Goal: Use online tool/utility: Utilize a website feature to perform a specific function

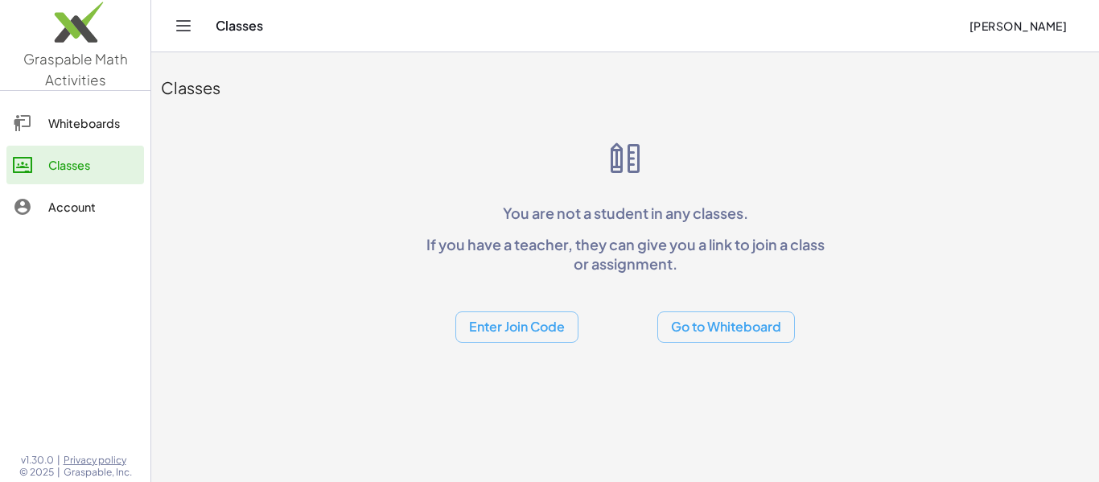
click at [718, 322] on button "Go to Whiteboard" at bounding box center [726, 326] width 138 height 31
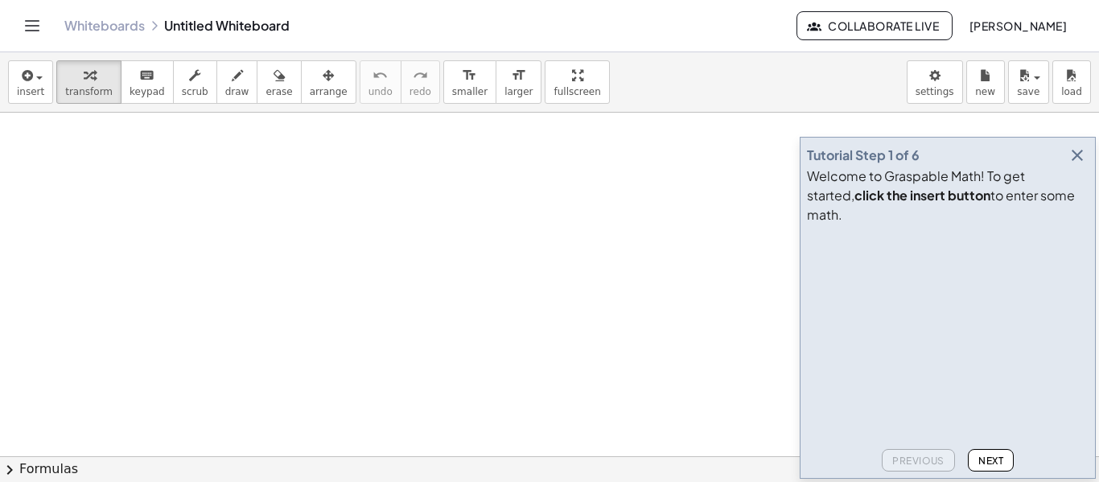
click at [1077, 165] on icon "button" at bounding box center [1076, 155] width 19 height 19
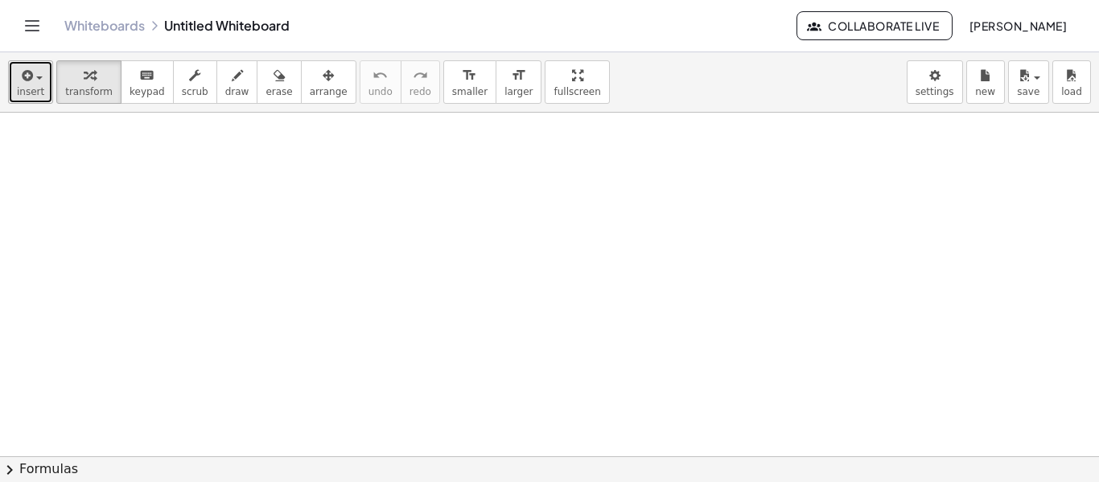
click at [23, 66] on icon "button" at bounding box center [25, 75] width 14 height 19
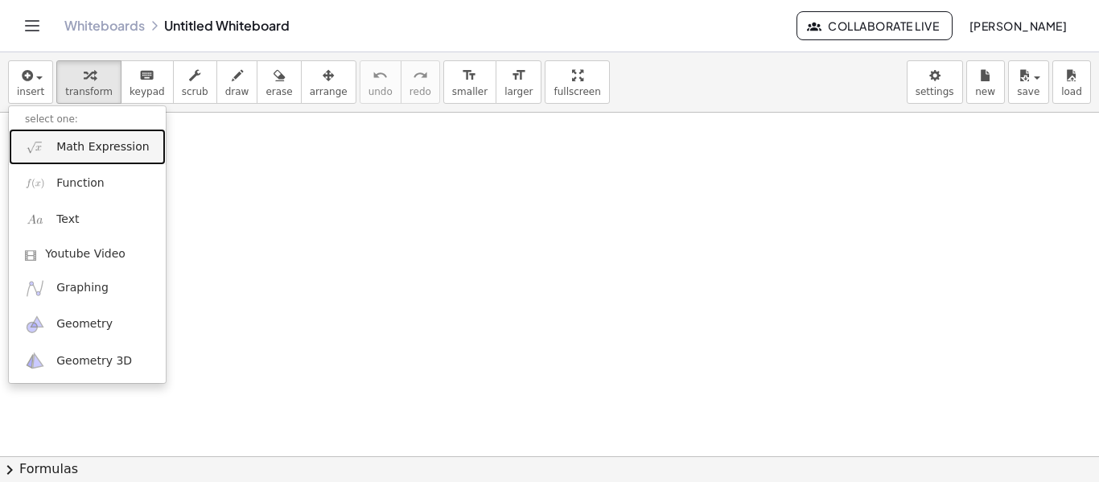
click at [101, 152] on span "Math Expression" at bounding box center [102, 147] width 92 height 16
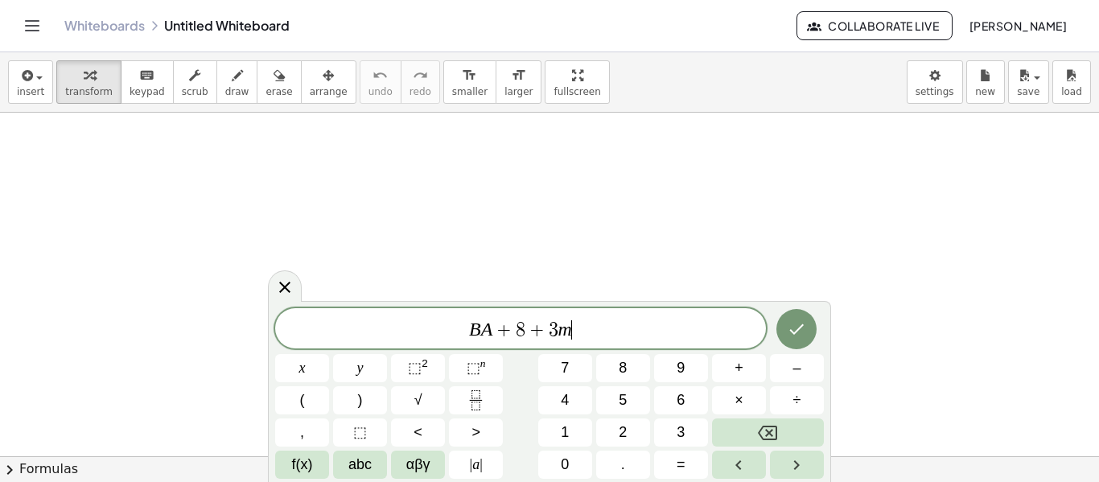
scroll to position [6, 0]
click at [547, 341] on div "B A + 8 + 3 m ​" at bounding box center [520, 328] width 491 height 40
click at [622, 322] on span "B A + 8 = ​ 3 m" at bounding box center [520, 329] width 491 height 23
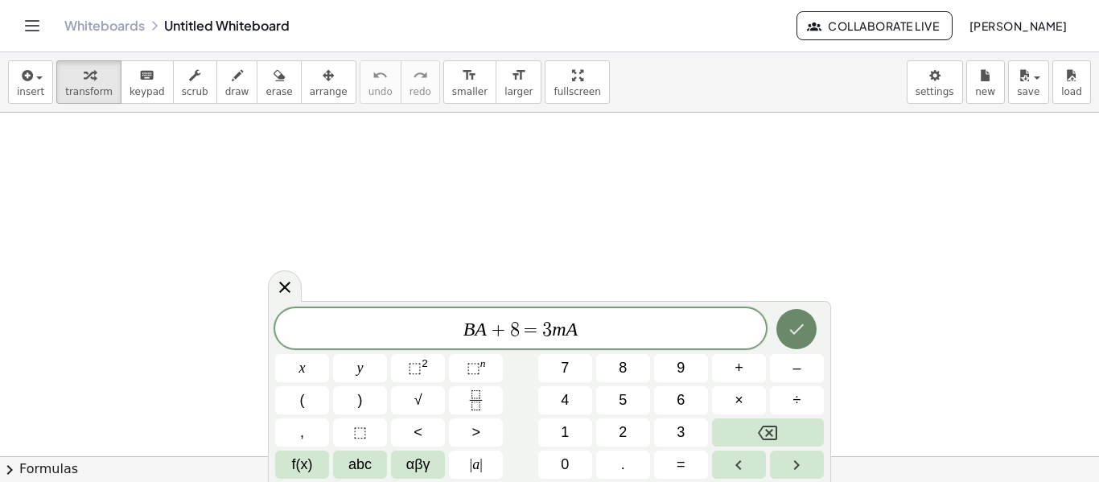
click at [787, 333] on icon "Done" at bounding box center [796, 328] width 19 height 19
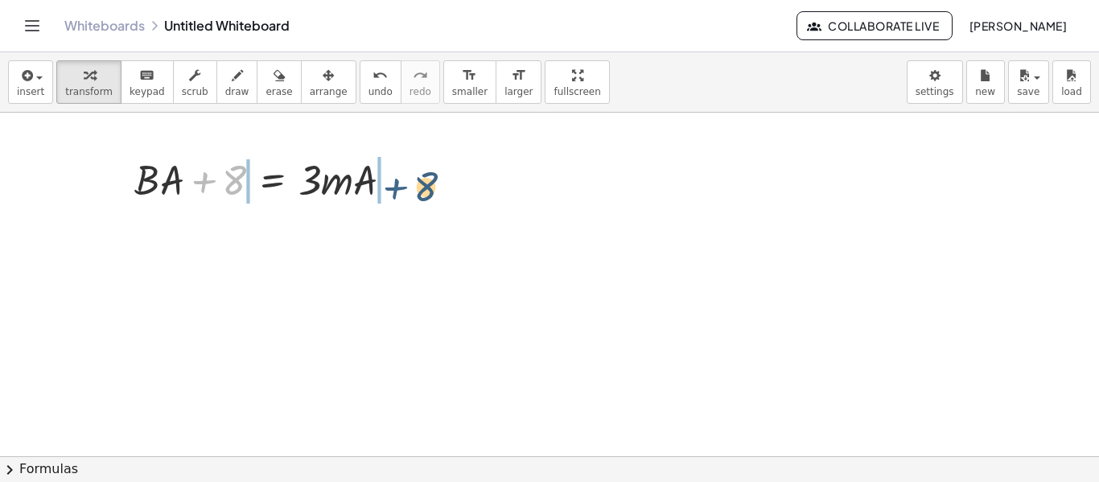
drag, startPoint x: 211, startPoint y: 179, endPoint x: 403, endPoint y: 186, distance: 192.3
click at [403, 186] on div at bounding box center [270, 178] width 288 height 55
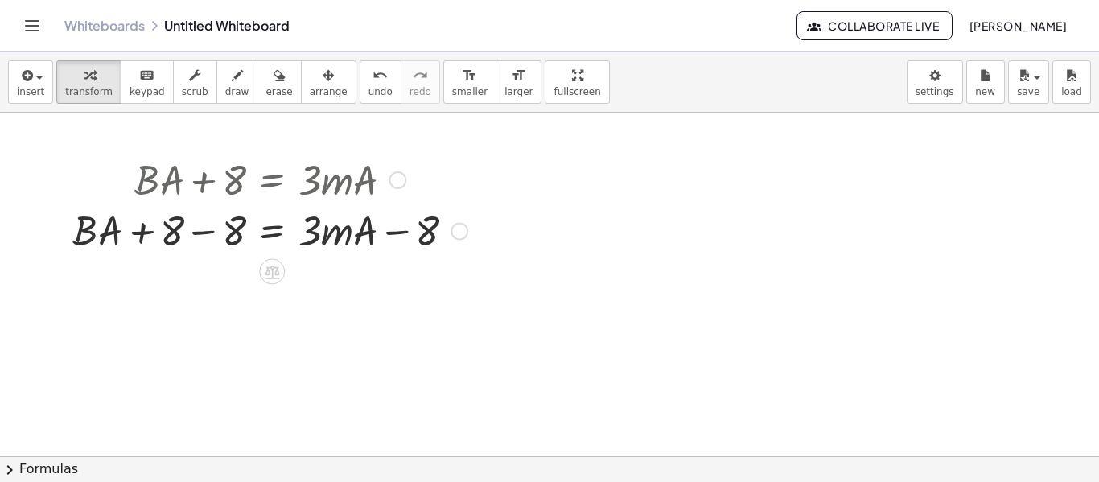
click at [183, 193] on div at bounding box center [269, 178] width 411 height 55
click at [211, 226] on div at bounding box center [269, 233] width 411 height 55
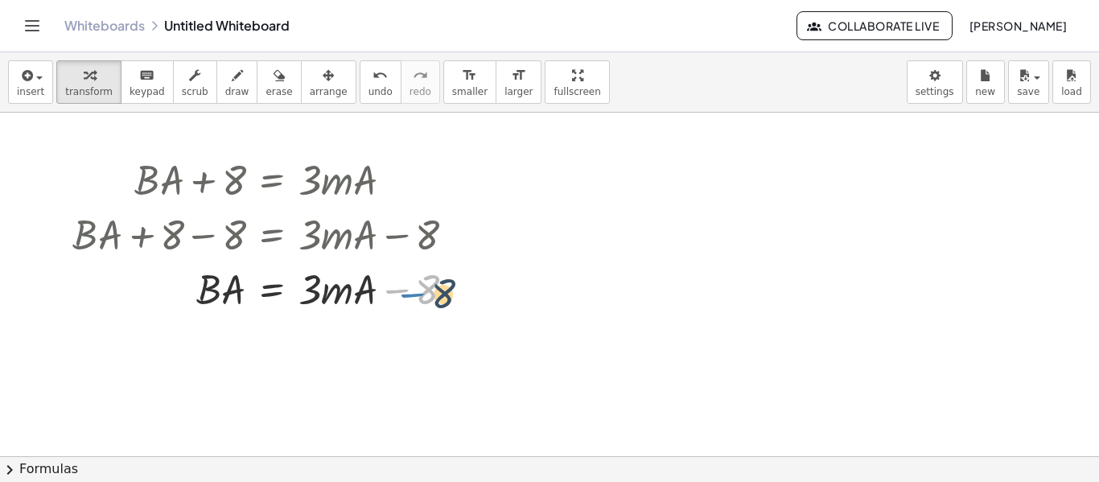
click at [395, 288] on div at bounding box center [269, 288] width 411 height 55
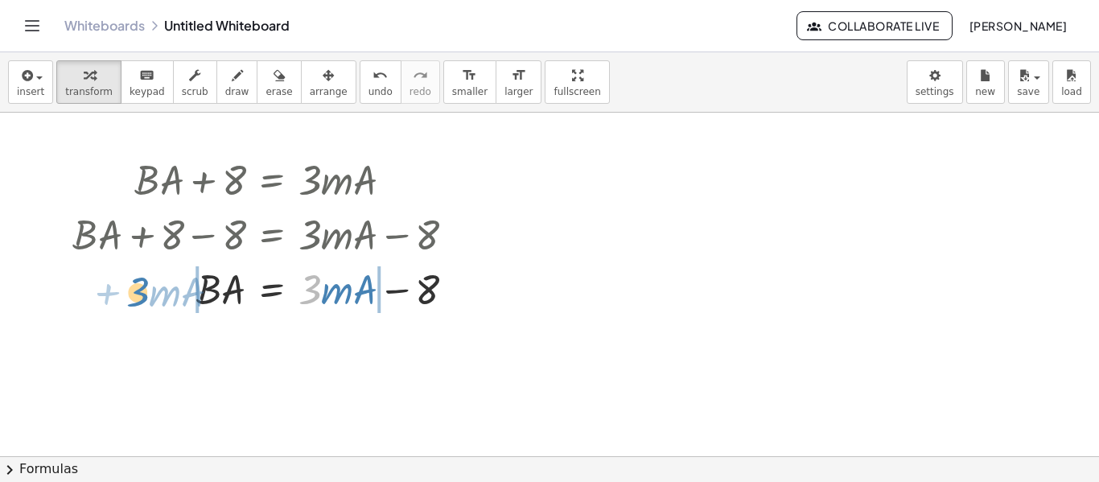
drag, startPoint x: 310, startPoint y: 285, endPoint x: 136, endPoint y: 286, distance: 174.5
click at [136, 286] on div at bounding box center [269, 288] width 411 height 55
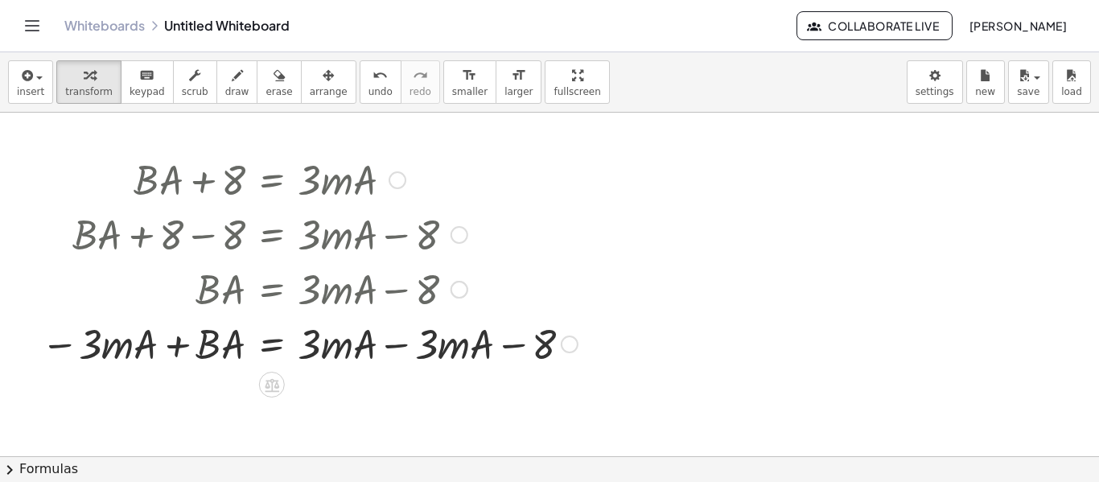
click at [172, 355] on div at bounding box center [309, 342] width 552 height 55
click at [405, 346] on div at bounding box center [309, 342] width 552 height 55
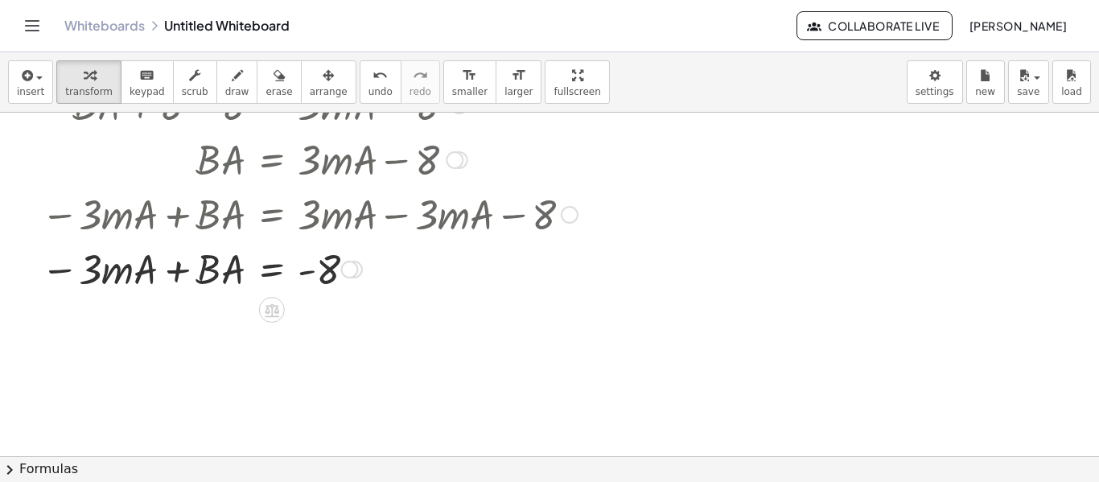
scroll to position [137, 0]
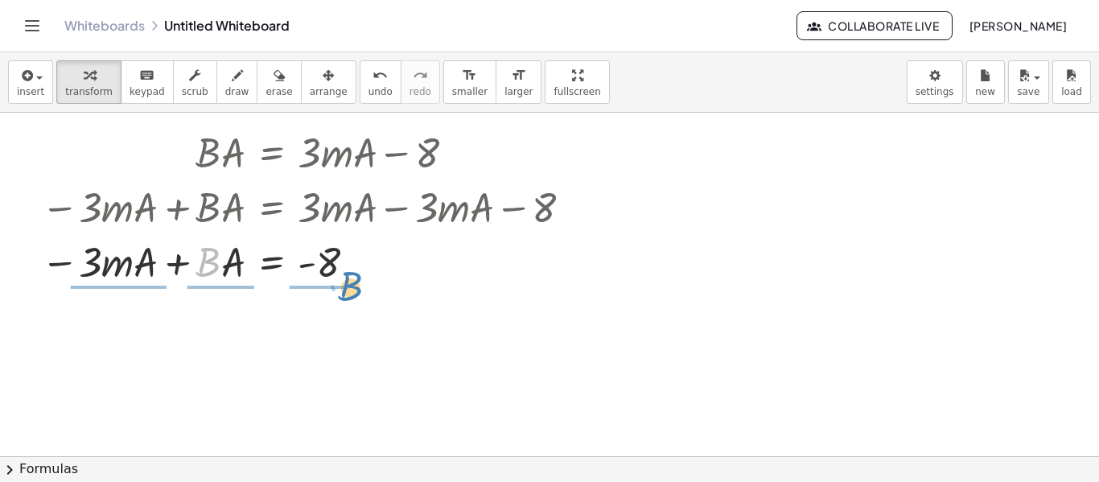
drag, startPoint x: 207, startPoint y: 267, endPoint x: 347, endPoint y: 292, distance: 142.1
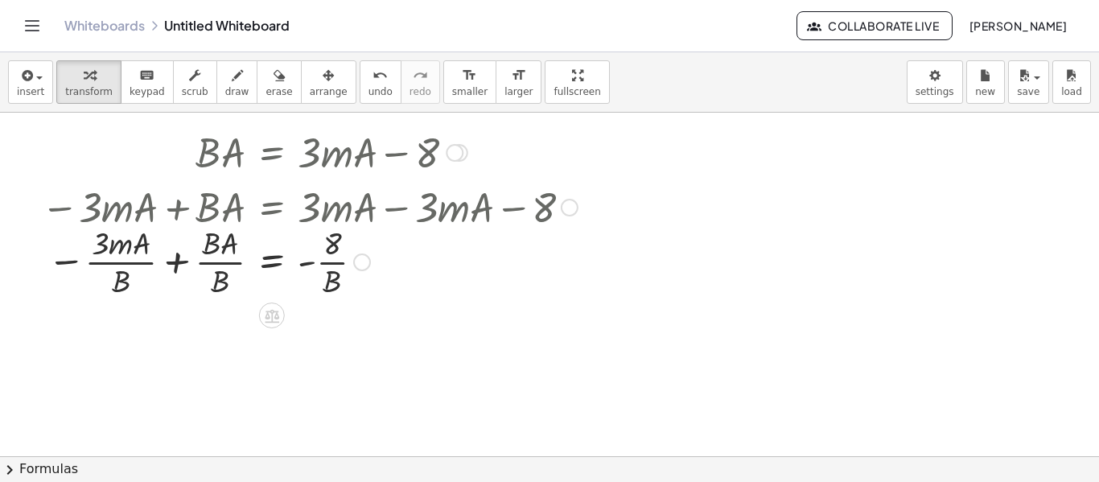
click at [335, 257] on div at bounding box center [309, 260] width 552 height 80
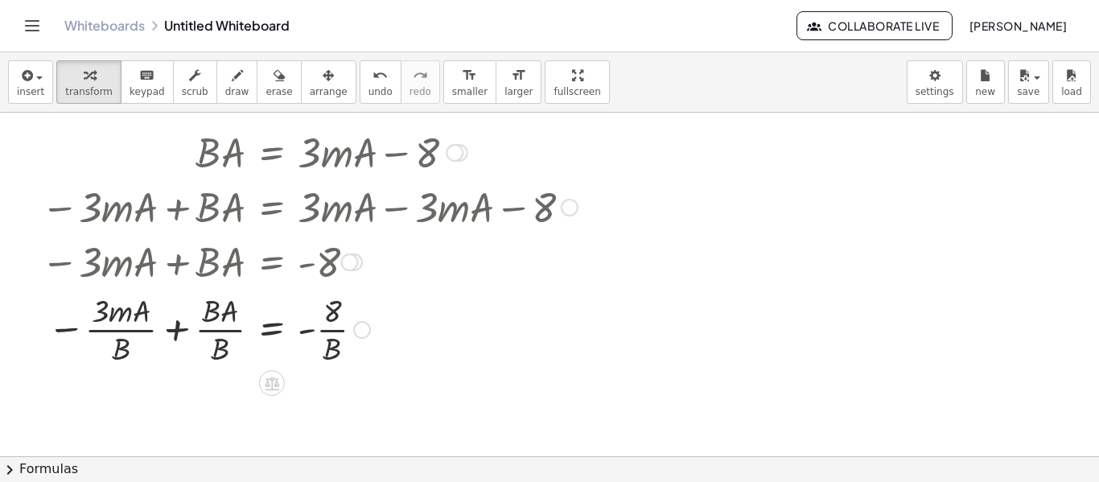
click at [220, 327] on div at bounding box center [309, 328] width 552 height 80
click at [146, 331] on div at bounding box center [309, 328] width 552 height 80
click at [200, 332] on div at bounding box center [309, 328] width 552 height 80
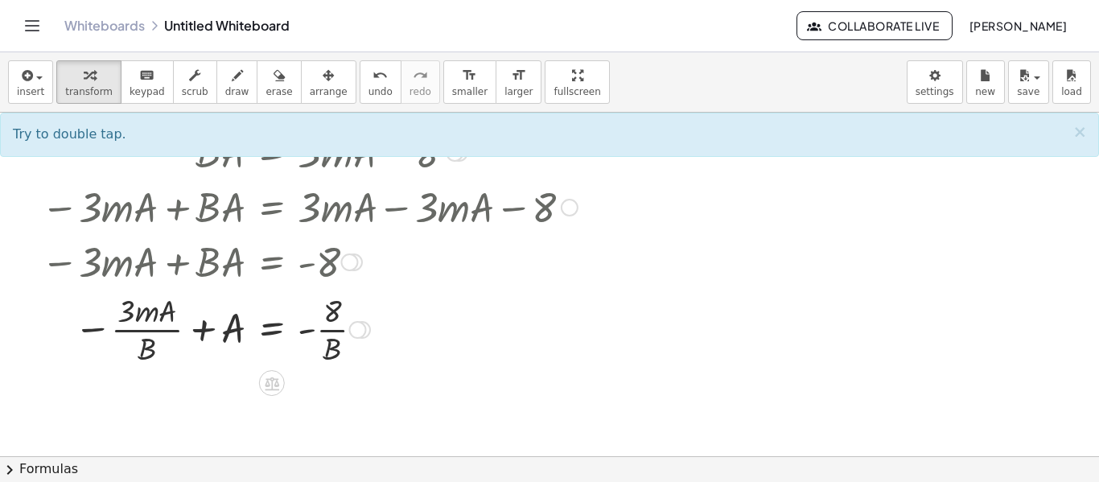
click at [195, 331] on div at bounding box center [309, 328] width 552 height 80
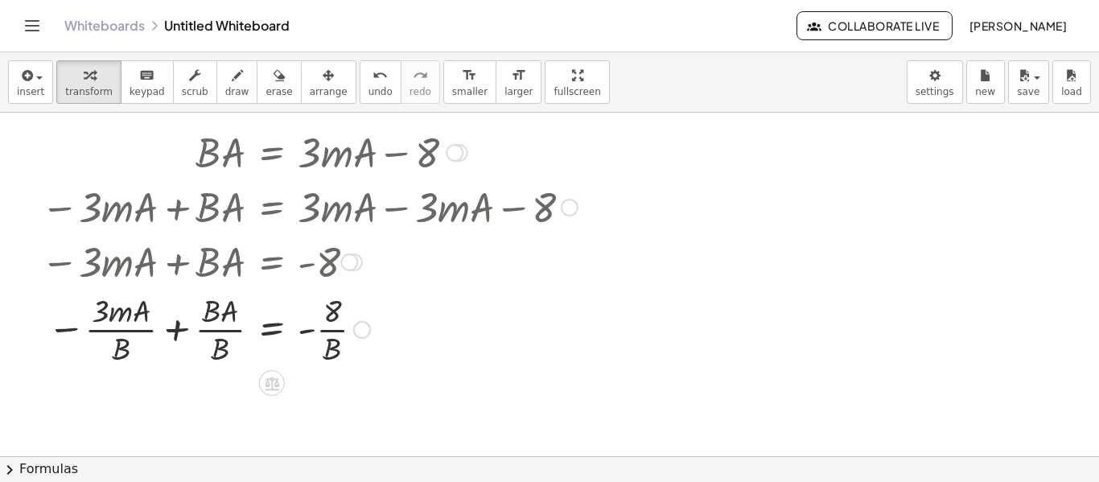
click at [205, 316] on div at bounding box center [309, 328] width 552 height 80
click at [164, 330] on div at bounding box center [309, 328] width 552 height 80
click at [165, 317] on div at bounding box center [309, 328] width 552 height 80
click at [187, 310] on div at bounding box center [309, 328] width 552 height 80
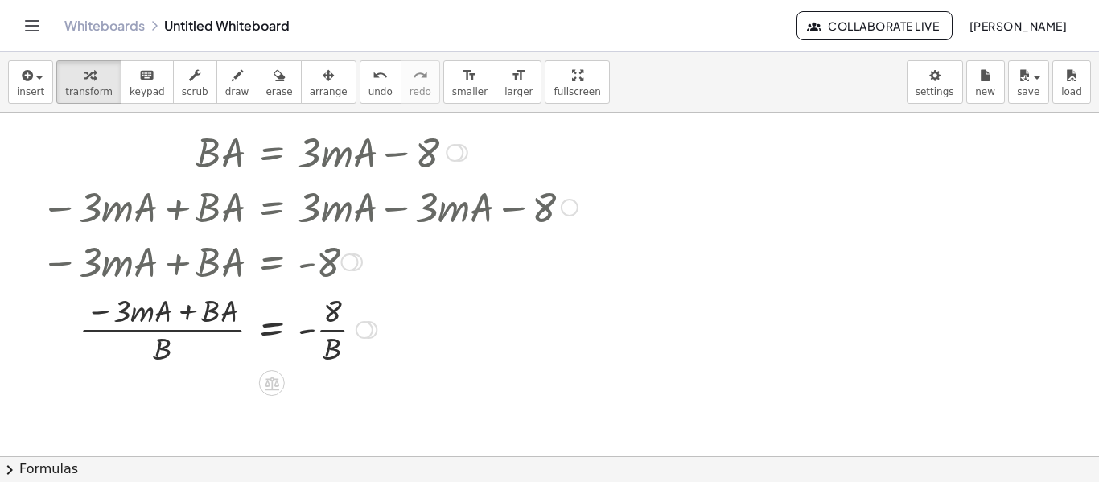
click at [187, 310] on div at bounding box center [309, 328] width 552 height 80
click at [173, 330] on div at bounding box center [309, 328] width 552 height 80
click at [368, 86] on span "undo" at bounding box center [380, 91] width 24 height 11
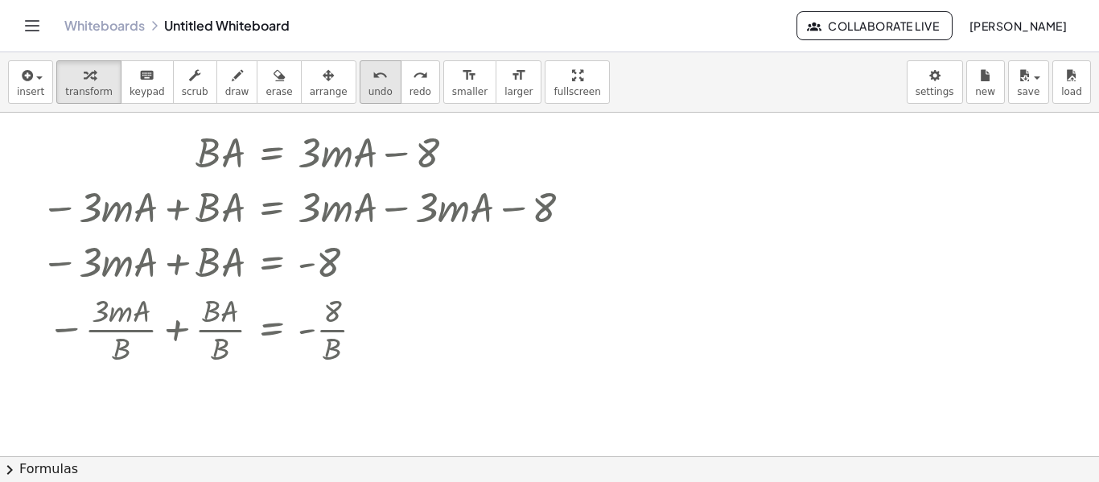
click at [368, 86] on span "undo" at bounding box center [380, 91] width 24 height 11
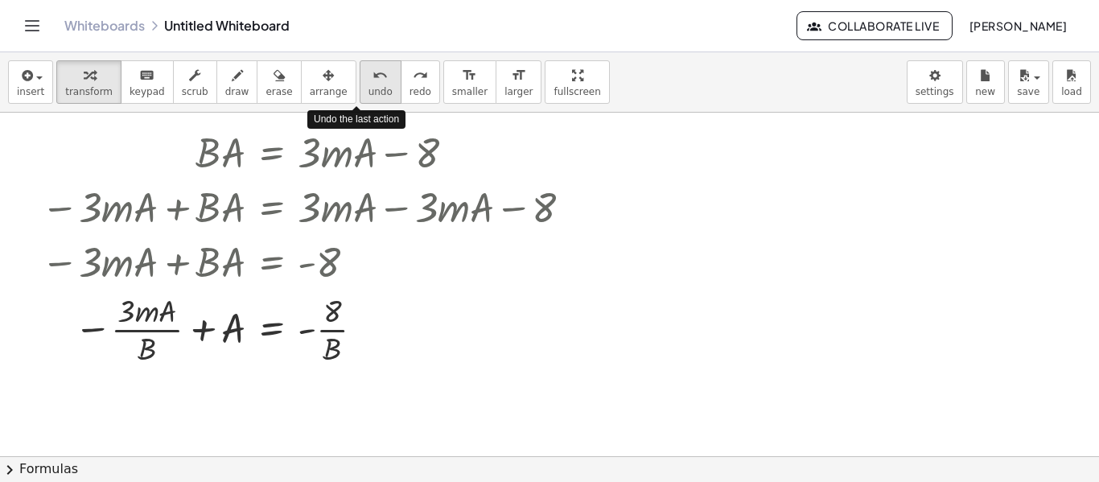
click at [368, 86] on span "undo" at bounding box center [380, 91] width 24 height 11
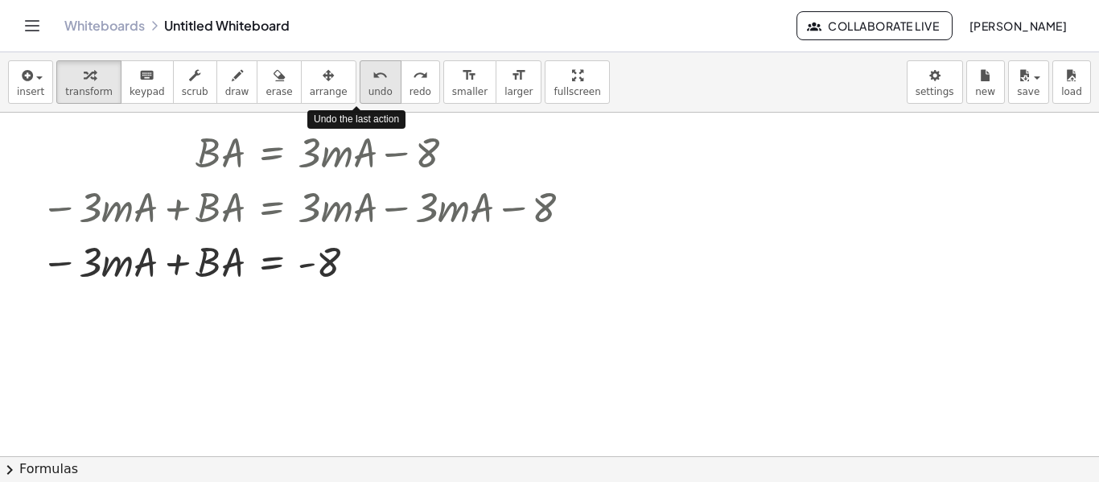
click at [372, 71] on icon "undo" at bounding box center [379, 75] width 15 height 19
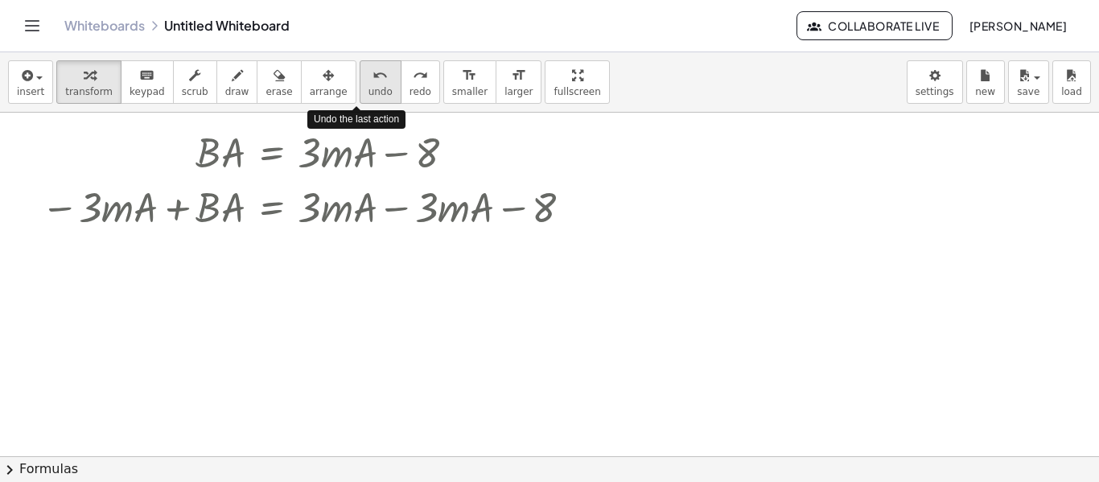
click at [372, 71] on icon "undo" at bounding box center [379, 75] width 15 height 19
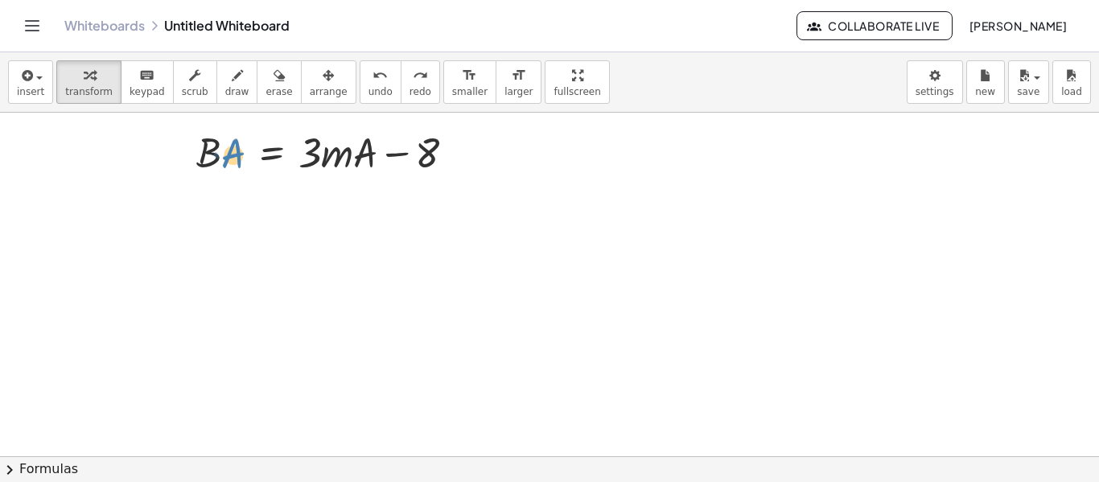
click at [230, 154] on div at bounding box center [269, 151] width 411 height 55
drag, startPoint x: 400, startPoint y: 154, endPoint x: 411, endPoint y: 153, distance: 11.4
click at [411, 153] on div at bounding box center [269, 151] width 411 height 55
click at [368, 91] on span "undo" at bounding box center [380, 91] width 24 height 11
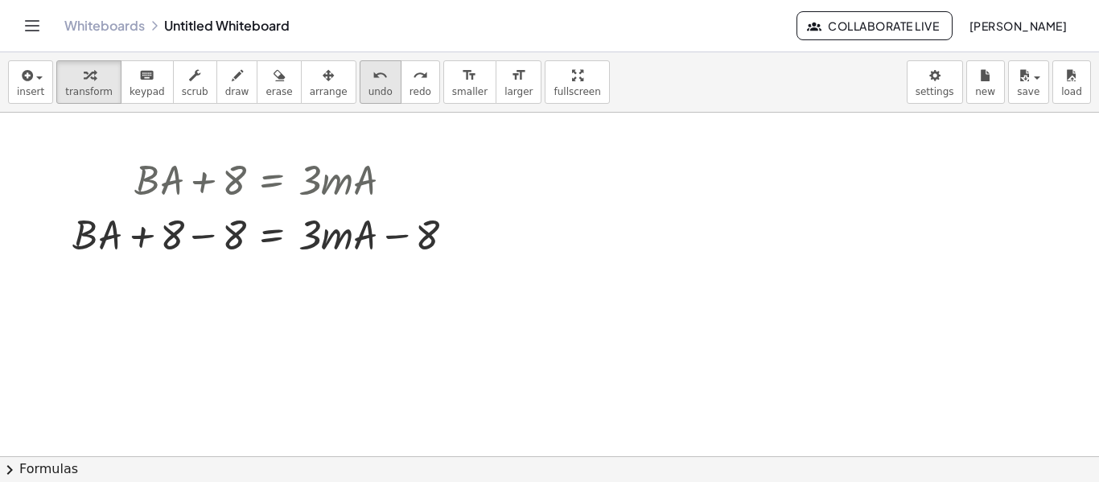
click at [372, 81] on icon "undo" at bounding box center [379, 75] width 15 height 19
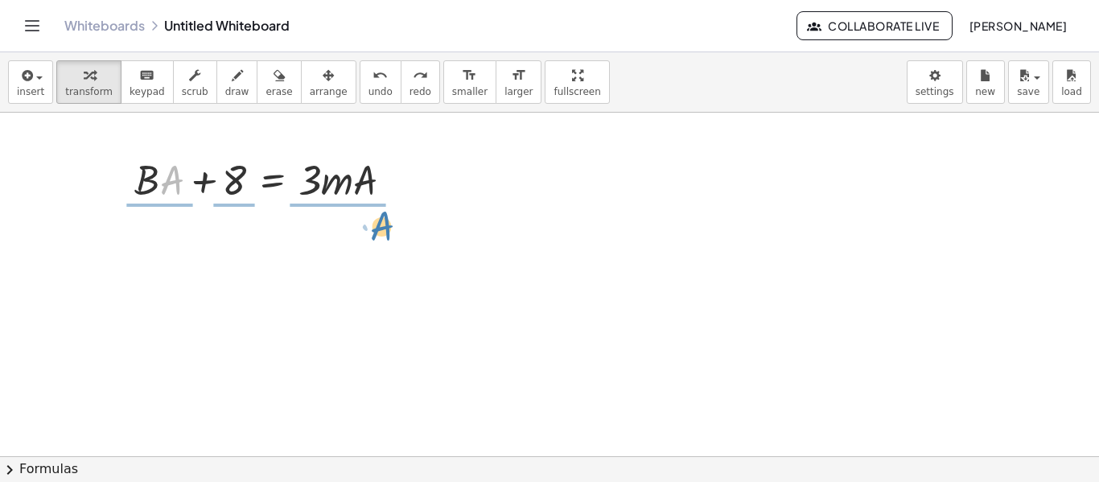
drag, startPoint x: 173, startPoint y: 177, endPoint x: 276, endPoint y: 271, distance: 139.5
drag, startPoint x: 276, startPoint y: 271, endPoint x: 300, endPoint y: 258, distance: 27.3
click at [300, 258] on div at bounding box center [549, 456] width 1099 height 687
drag, startPoint x: 146, startPoint y: 191, endPoint x: 327, endPoint y: 236, distance: 186.7
click at [327, 236] on div "· B · A + + · B · A + 8 = · 3 · m · A" at bounding box center [549, 456] width 1099 height 687
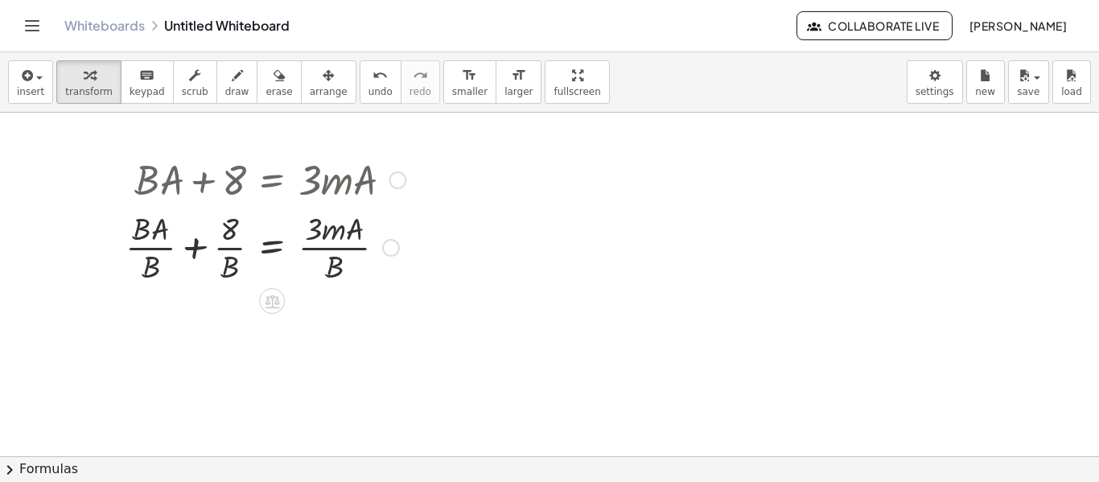
click at [154, 244] on div at bounding box center [265, 246] width 296 height 80
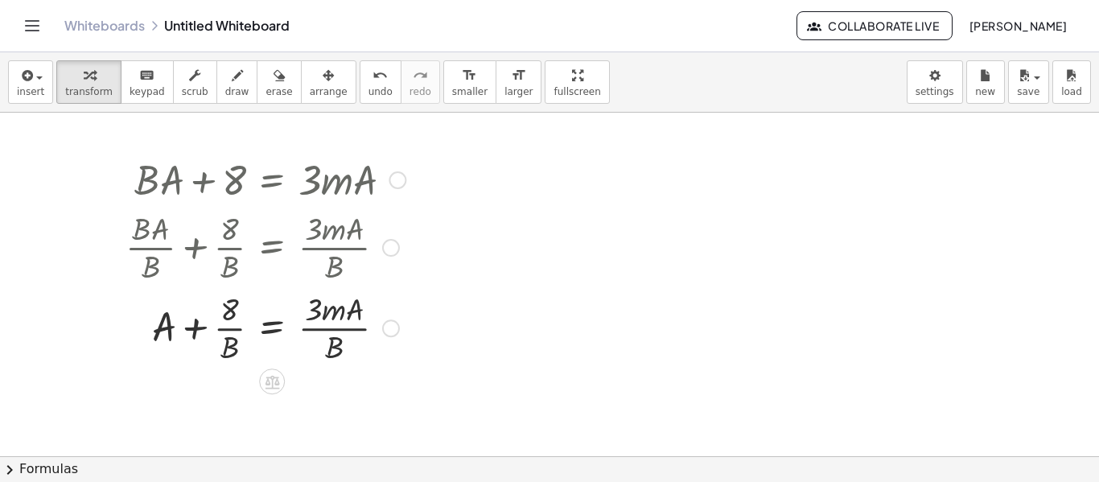
click at [224, 326] on div at bounding box center [265, 326] width 296 height 80
click at [324, 324] on div at bounding box center [265, 326] width 296 height 80
drag, startPoint x: 199, startPoint y: 326, endPoint x: 370, endPoint y: 324, distance: 170.5
click at [388, 330] on div at bounding box center [275, 326] width 403 height 80
click at [373, 308] on div at bounding box center [264, 326] width 380 height 80
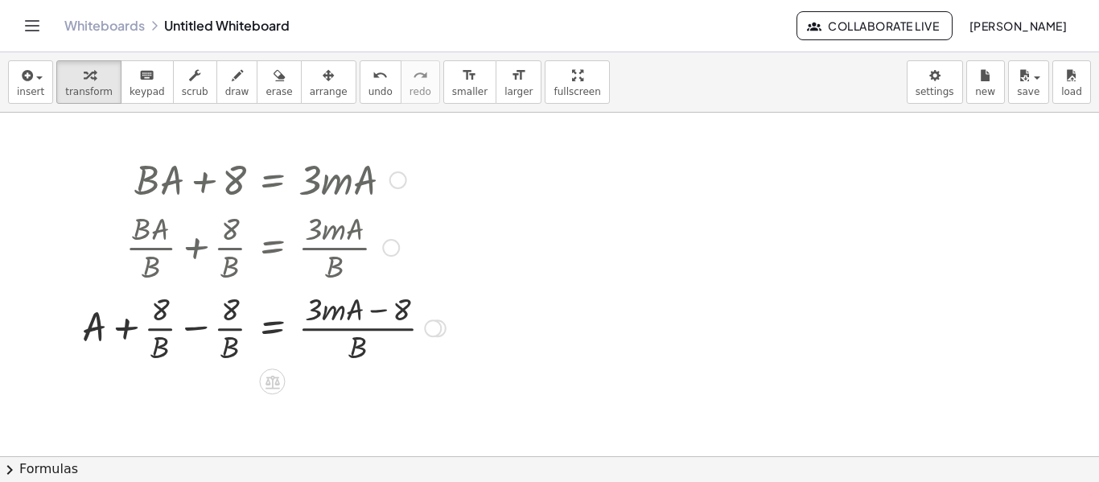
click at [190, 321] on div at bounding box center [264, 326] width 380 height 80
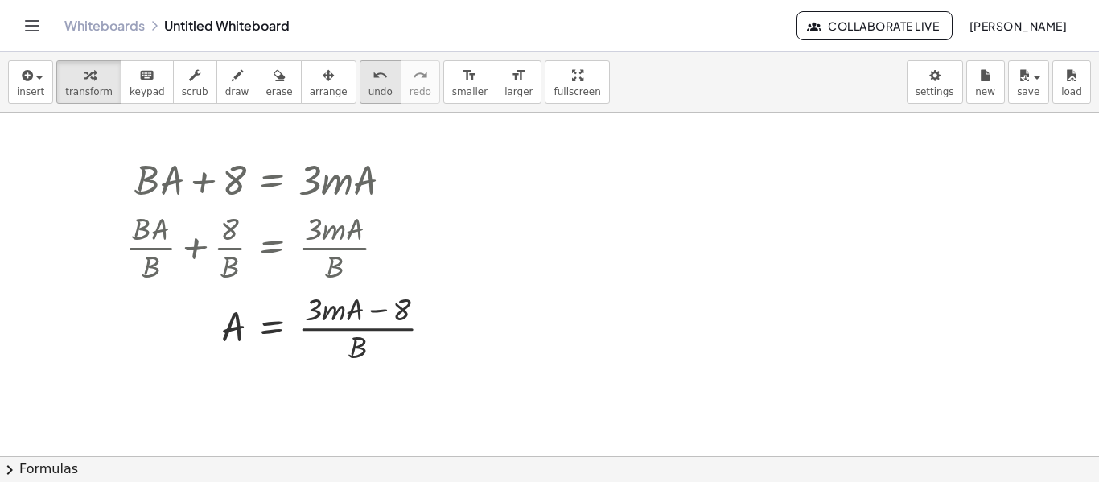
click at [359, 100] on button "undo undo" at bounding box center [380, 81] width 42 height 43
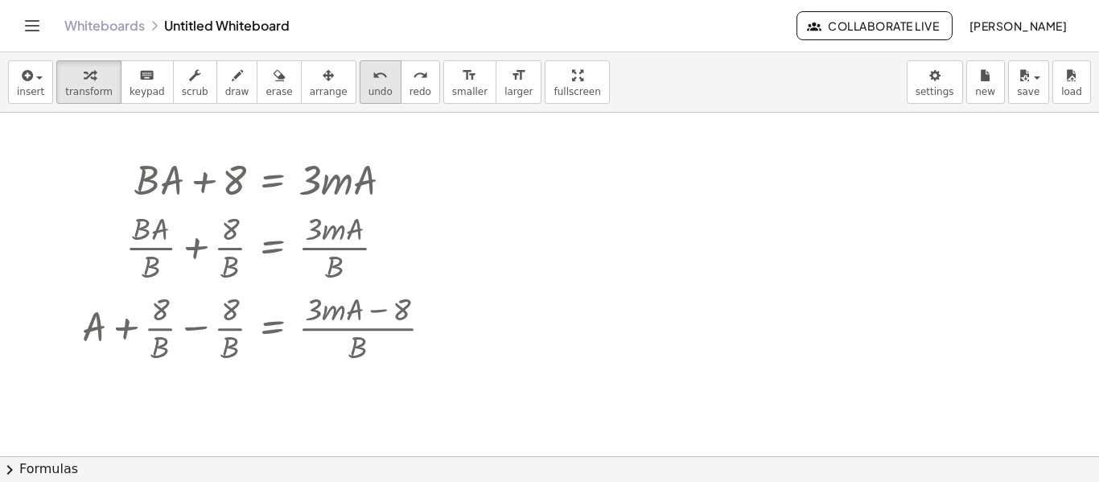
click at [359, 100] on button "undo undo" at bounding box center [380, 81] width 42 height 43
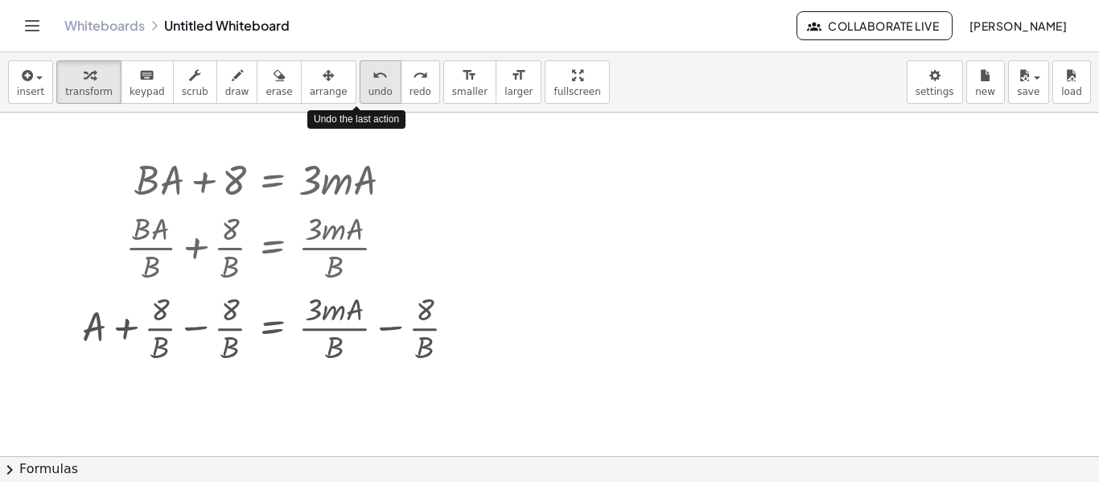
click at [359, 100] on button "undo undo" at bounding box center [380, 81] width 42 height 43
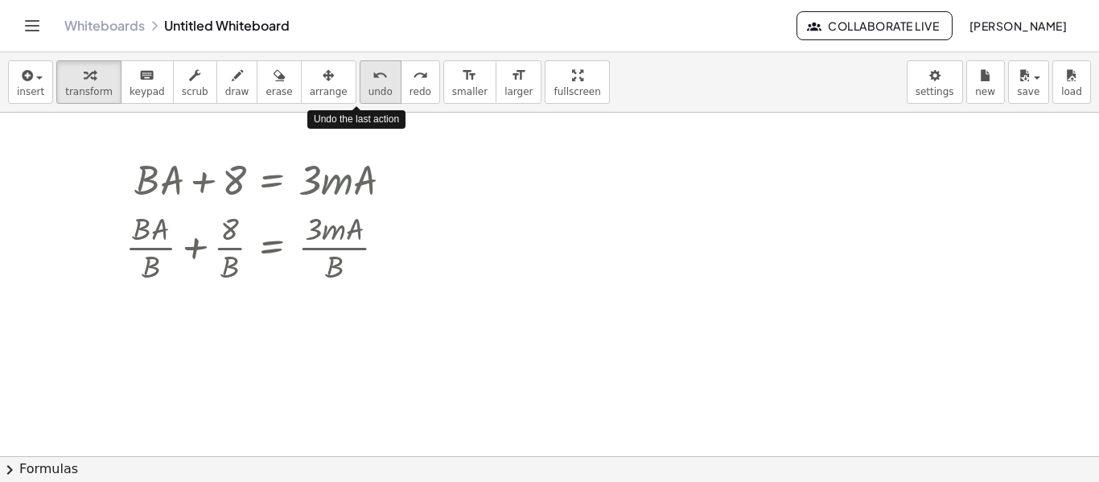
click at [359, 100] on button "undo undo" at bounding box center [380, 81] width 42 height 43
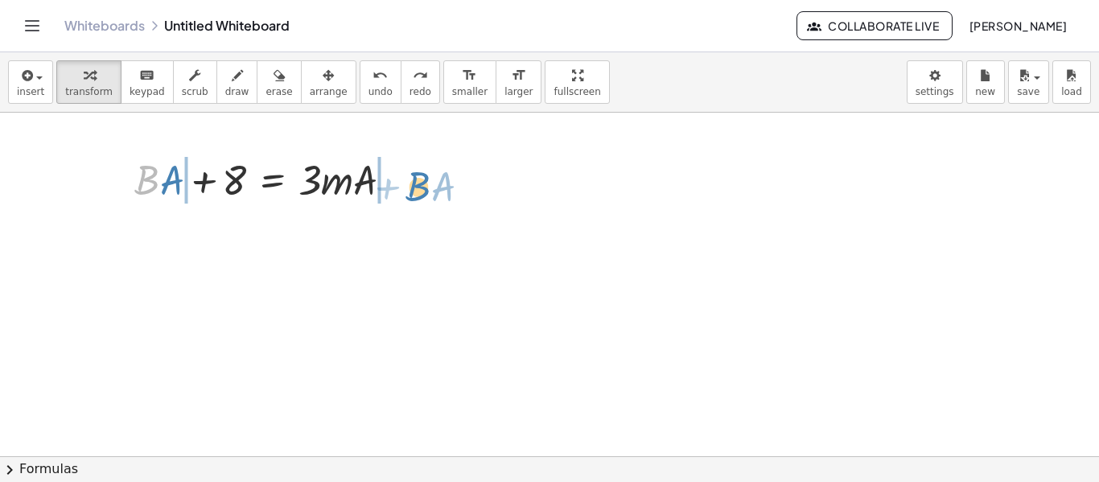
drag, startPoint x: 154, startPoint y: 181, endPoint x: 425, endPoint y: 185, distance: 271.0
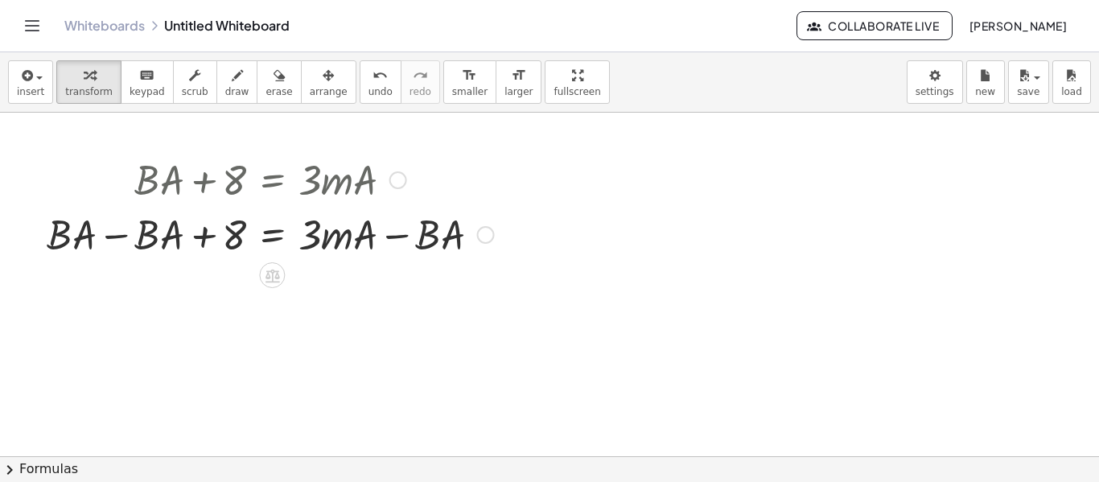
click at [130, 232] on div at bounding box center [270, 233] width 463 height 55
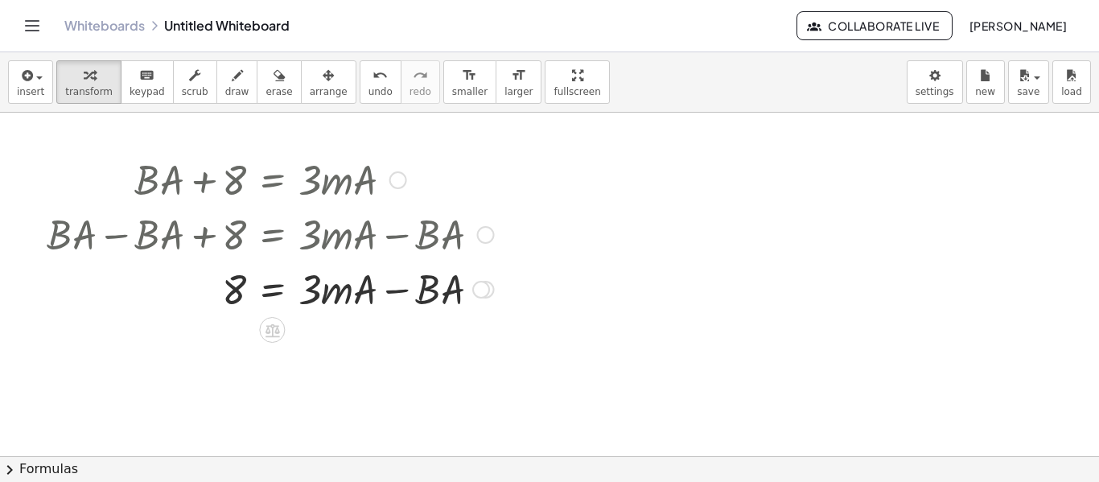
click at [397, 290] on div at bounding box center [270, 288] width 463 height 55
